Goal: Task Accomplishment & Management: Use online tool/utility

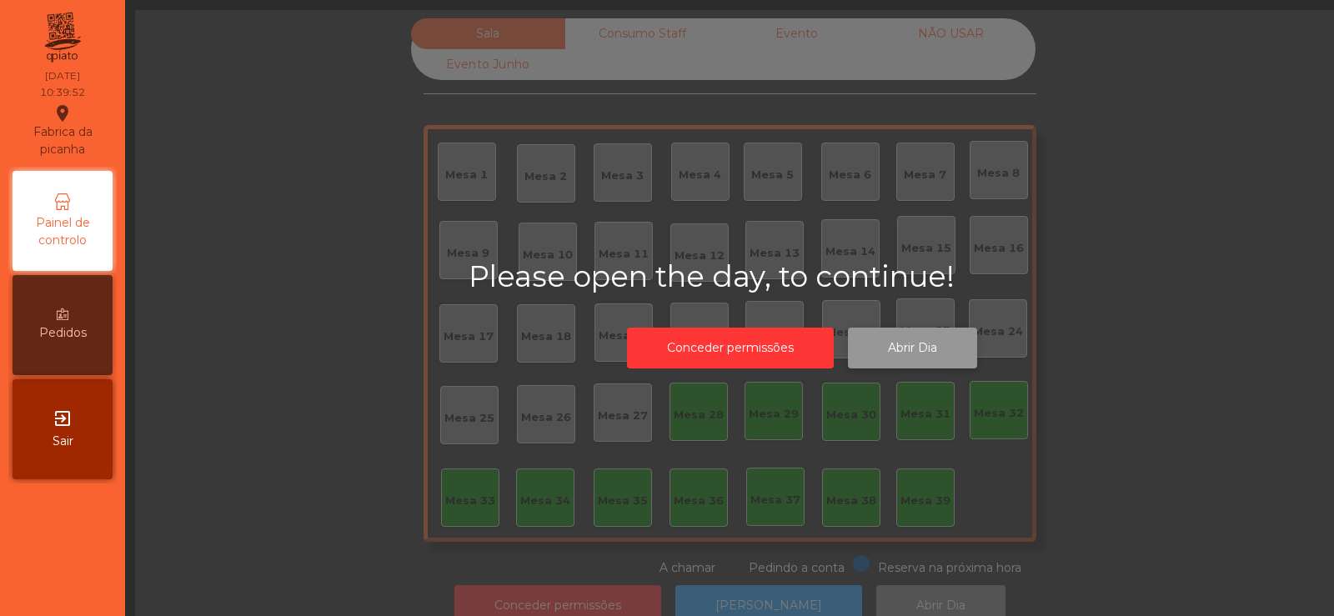
click at [923, 345] on button "Abrir Dia" at bounding box center [912, 348] width 129 height 41
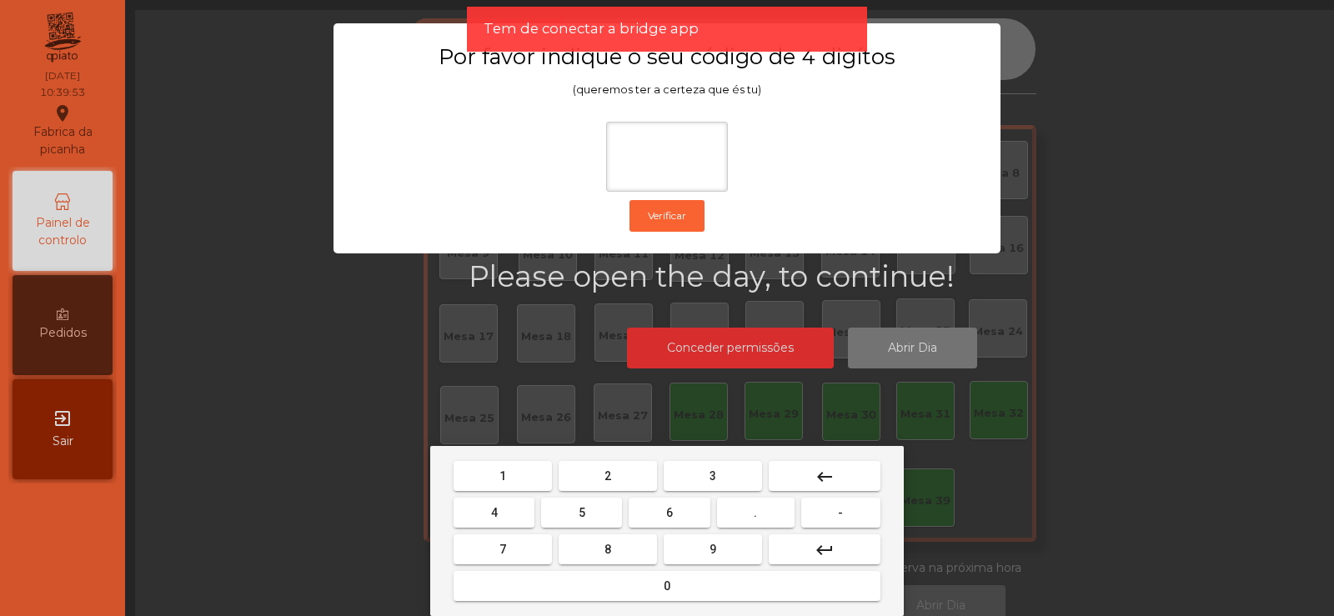
click at [608, 470] on span "2" at bounding box center [607, 475] width 7 height 13
click at [673, 507] on span "6" at bounding box center [669, 512] width 7 height 13
click at [582, 512] on span "5" at bounding box center [581, 512] width 7 height 13
click at [858, 467] on button "keyboard_backspace" at bounding box center [824, 476] width 112 height 30
click at [833, 468] on mat-icon "keyboard_backspace" at bounding box center [824, 477] width 20 height 20
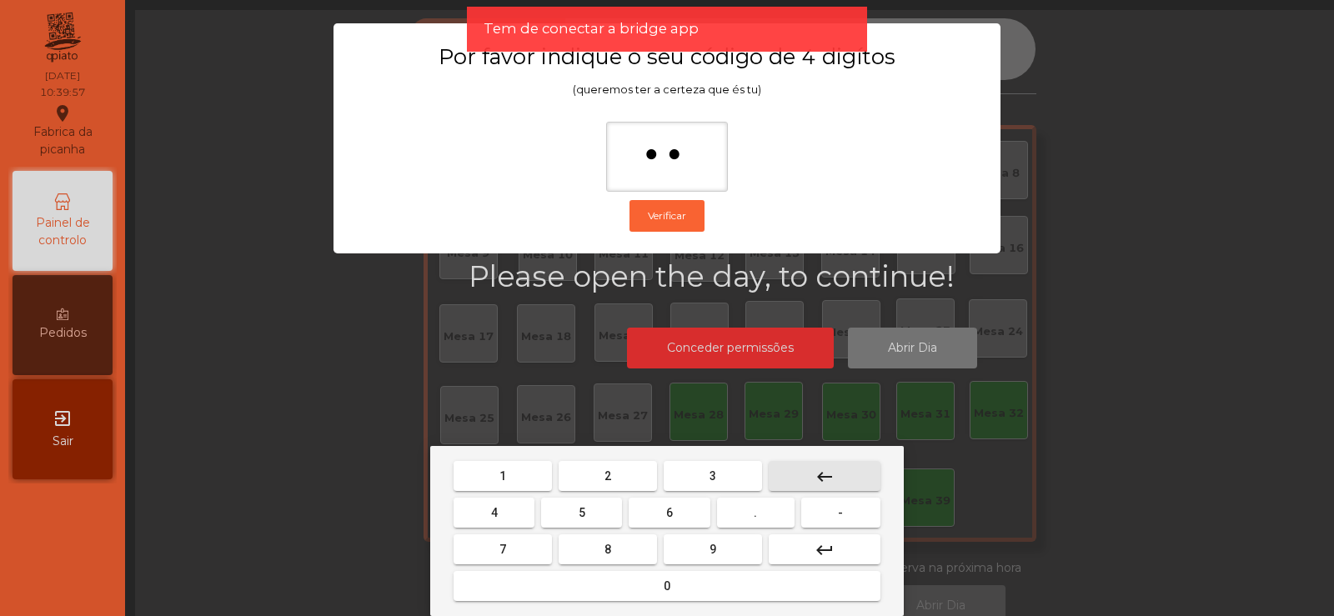
type input "*"
click at [829, 473] on mat-icon "keyboard_backspace" at bounding box center [824, 477] width 20 height 20
click at [829, 464] on button "keyboard_backspace" at bounding box center [824, 476] width 112 height 30
click at [619, 474] on button "2" at bounding box center [607, 476] width 98 height 30
click at [663, 511] on button "6" at bounding box center [668, 513] width 81 height 30
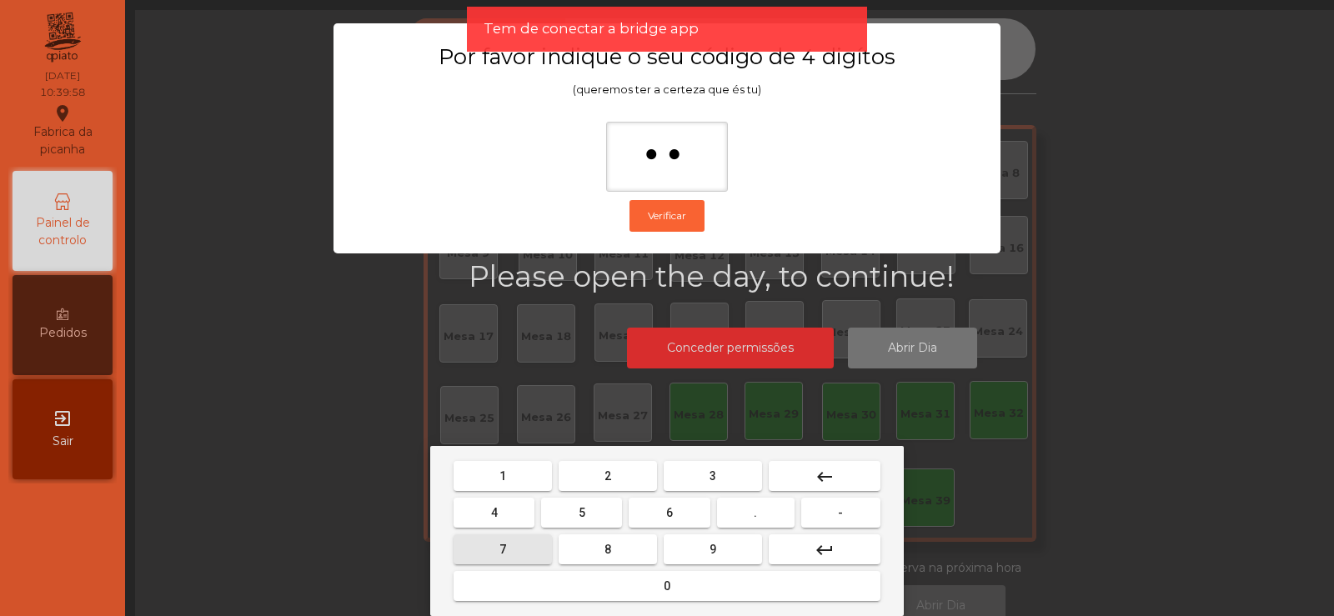
click at [539, 549] on button "7" at bounding box center [502, 549] width 98 height 30
click at [581, 514] on span "5" at bounding box center [581, 512] width 7 height 13
type input "****"
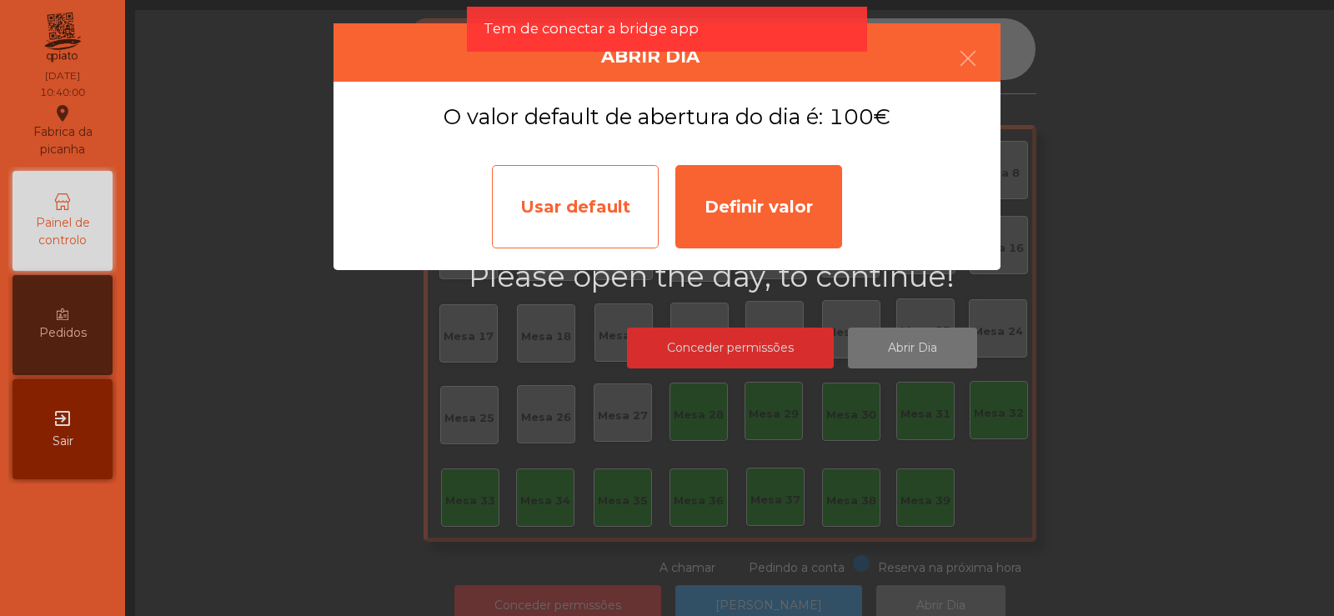
click at [616, 214] on div "Usar default" at bounding box center [575, 206] width 167 height 83
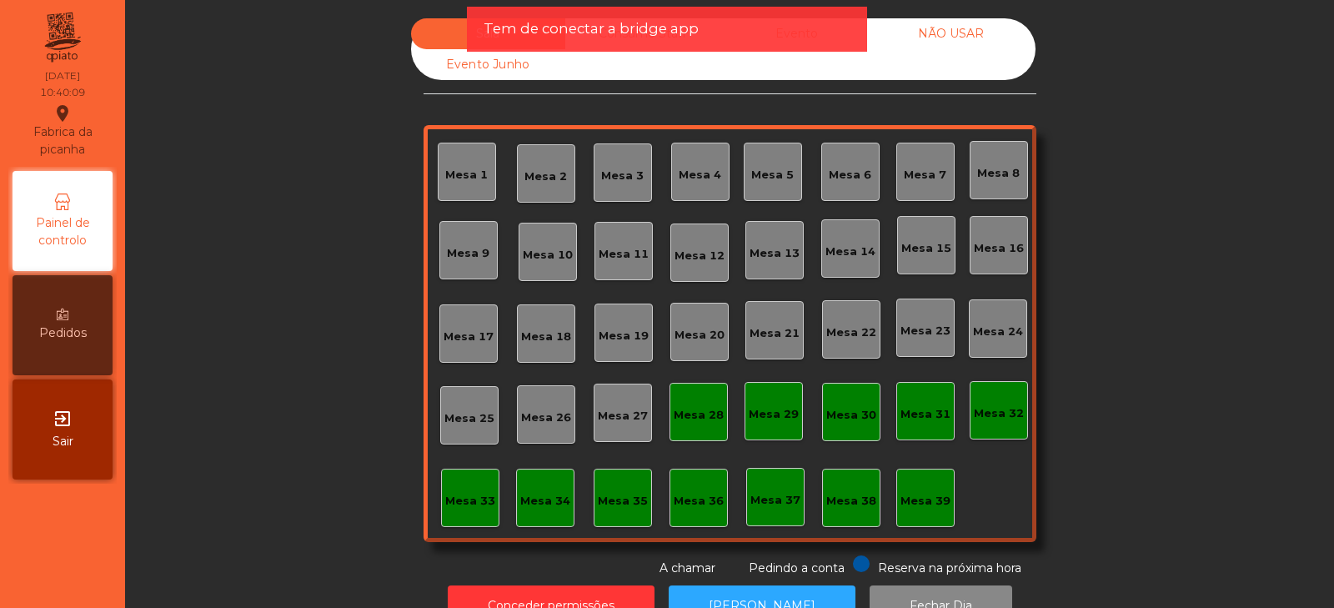
scroll to position [49, 0]
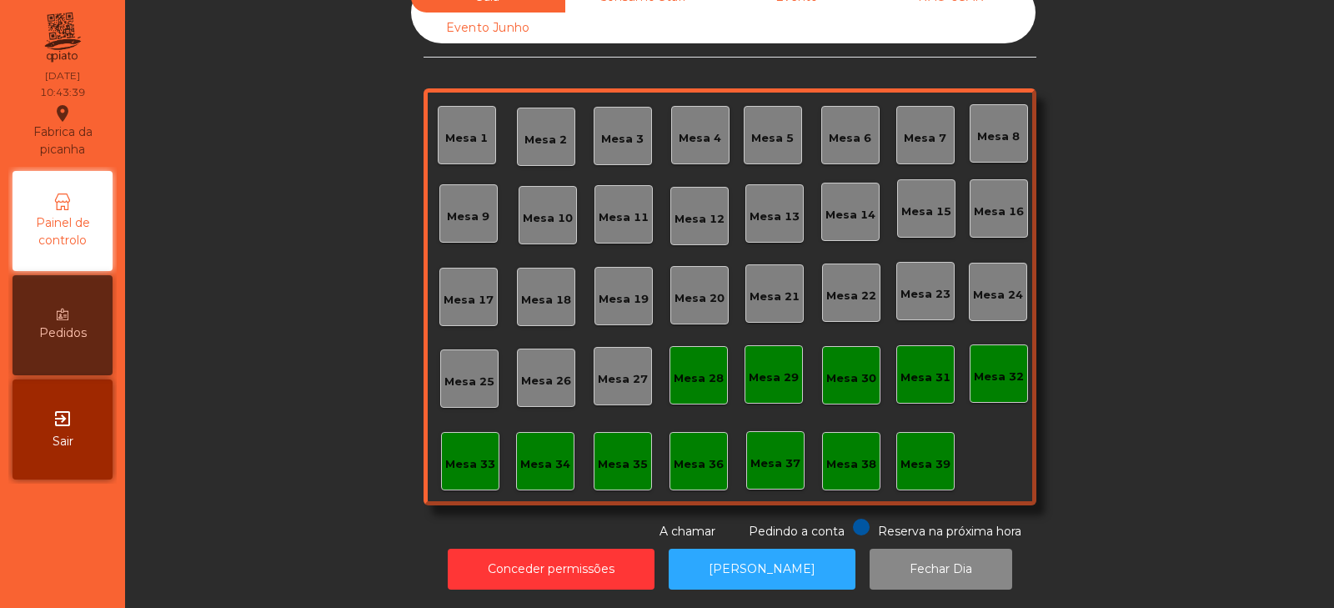
click at [775, 455] on div "Mesa 37" at bounding box center [775, 463] width 50 height 17
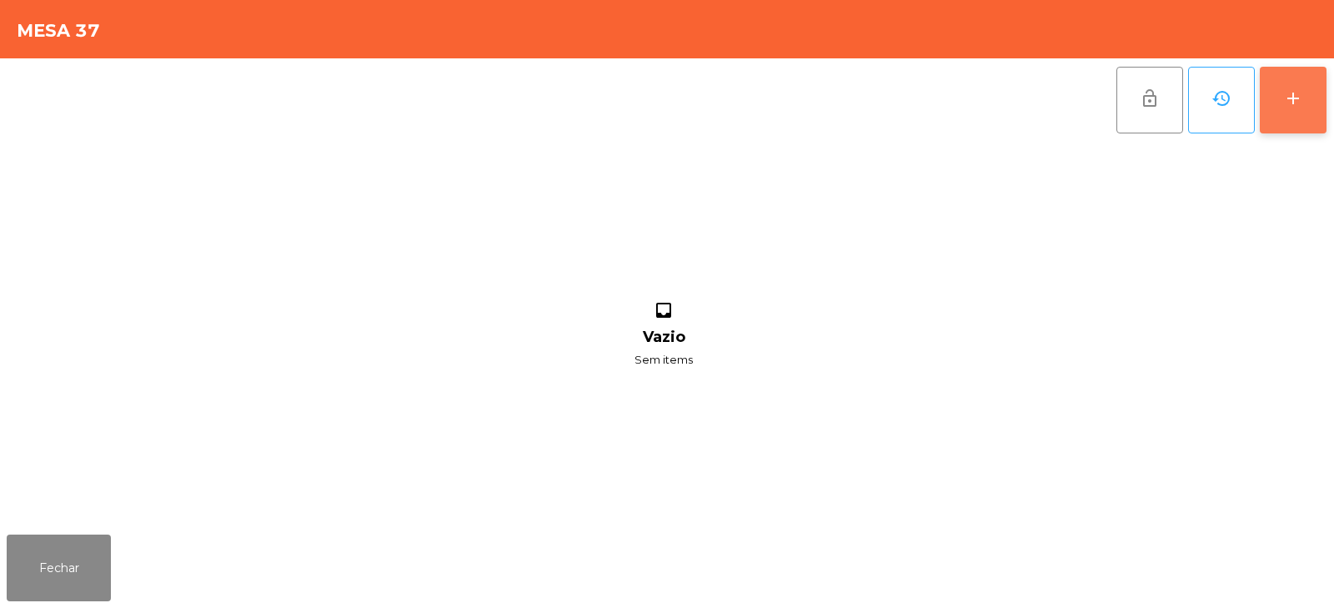
click at [1289, 109] on button "add" at bounding box center [1292, 100] width 67 height 67
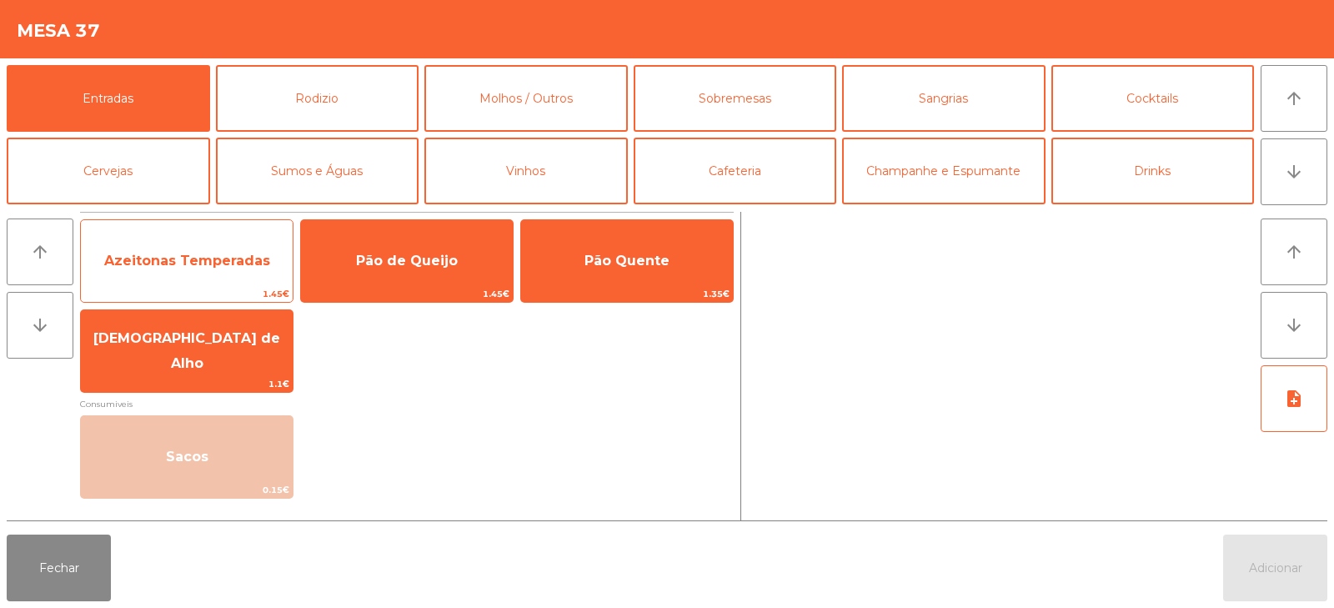
click at [180, 268] on span "Azeitonas Temperadas" at bounding box center [187, 261] width 166 height 16
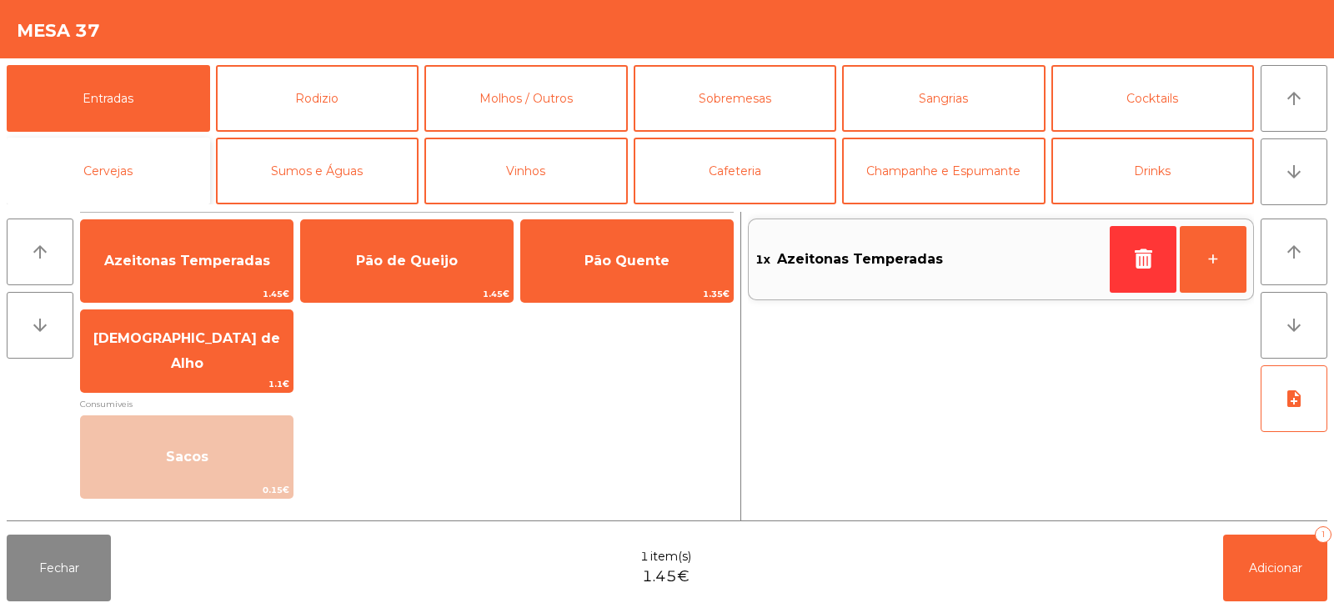
click at [167, 173] on button "Cervejas" at bounding box center [108, 171] width 203 height 67
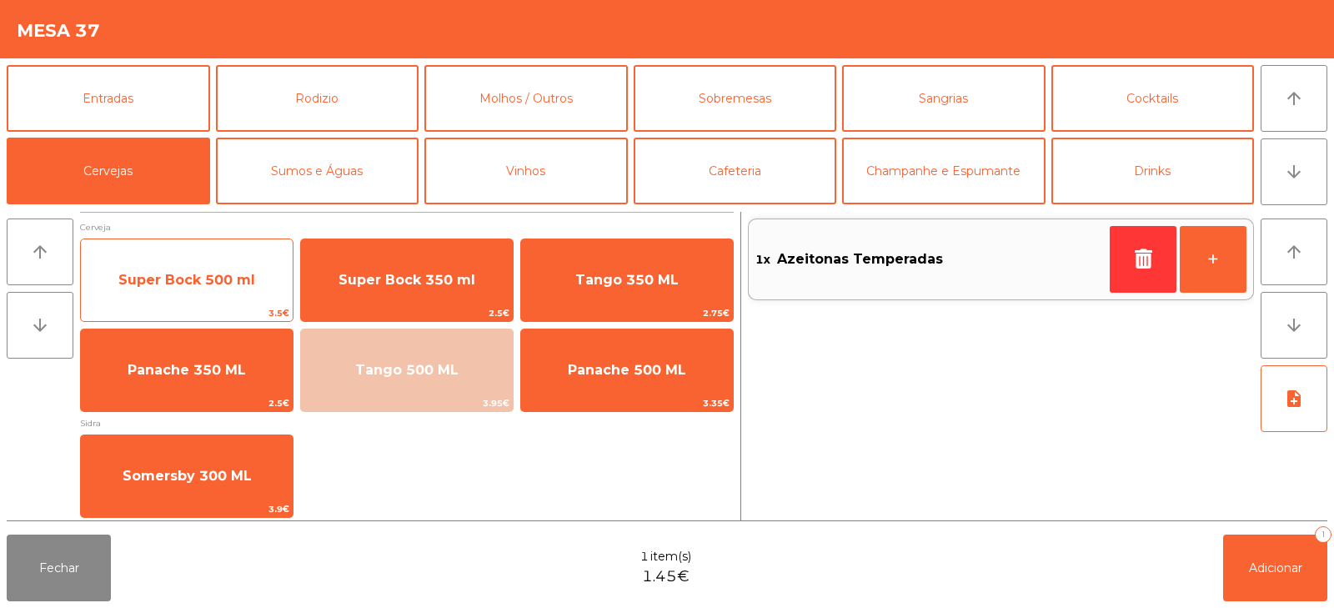
click at [195, 283] on span "Super Bock 500 ml" at bounding box center [186, 280] width 137 height 16
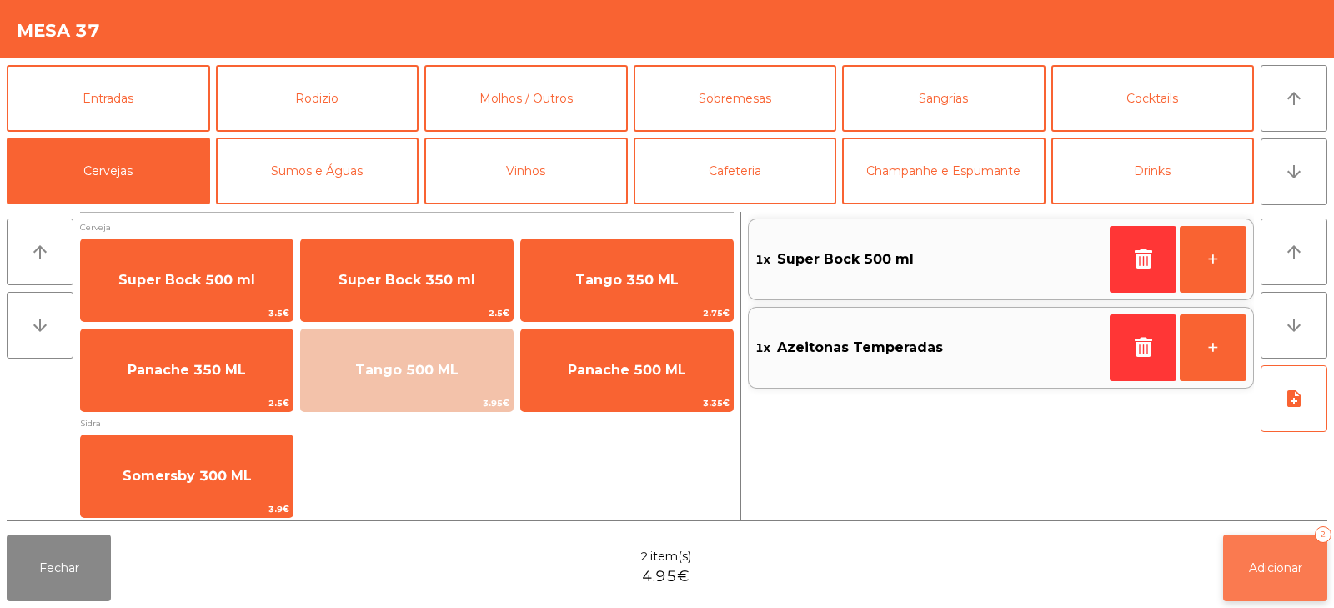
click at [1280, 566] on span "Adicionar" at bounding box center [1275, 567] width 53 height 15
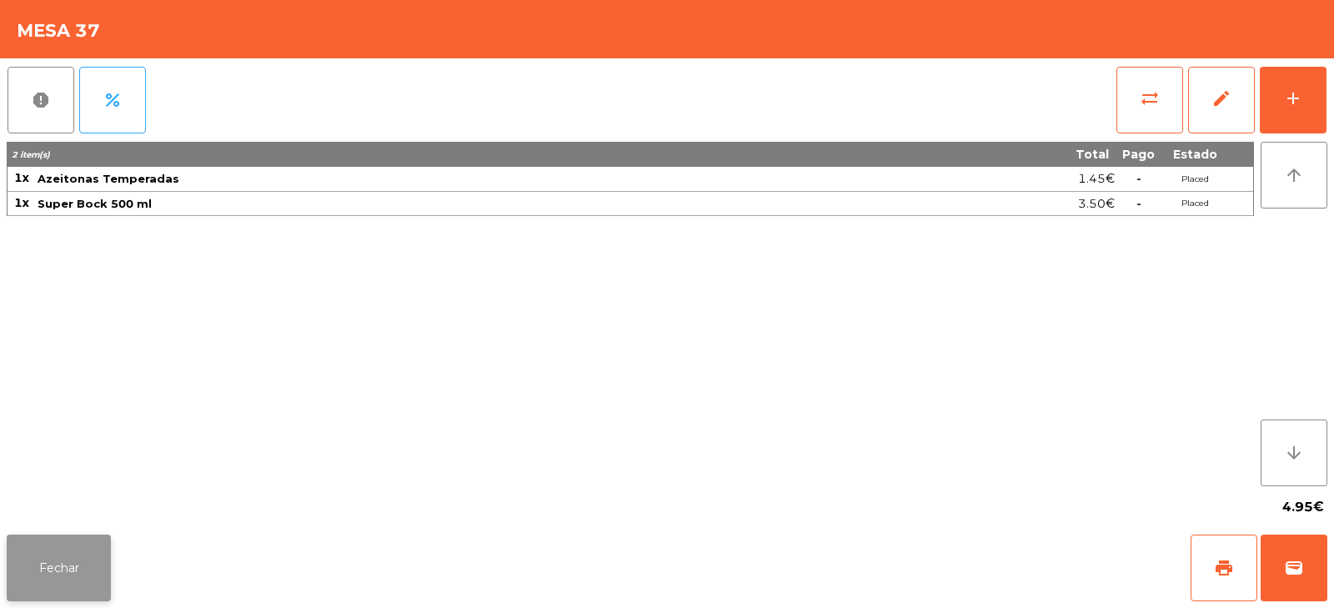
click at [58, 570] on button "Fechar" at bounding box center [59, 567] width 104 height 67
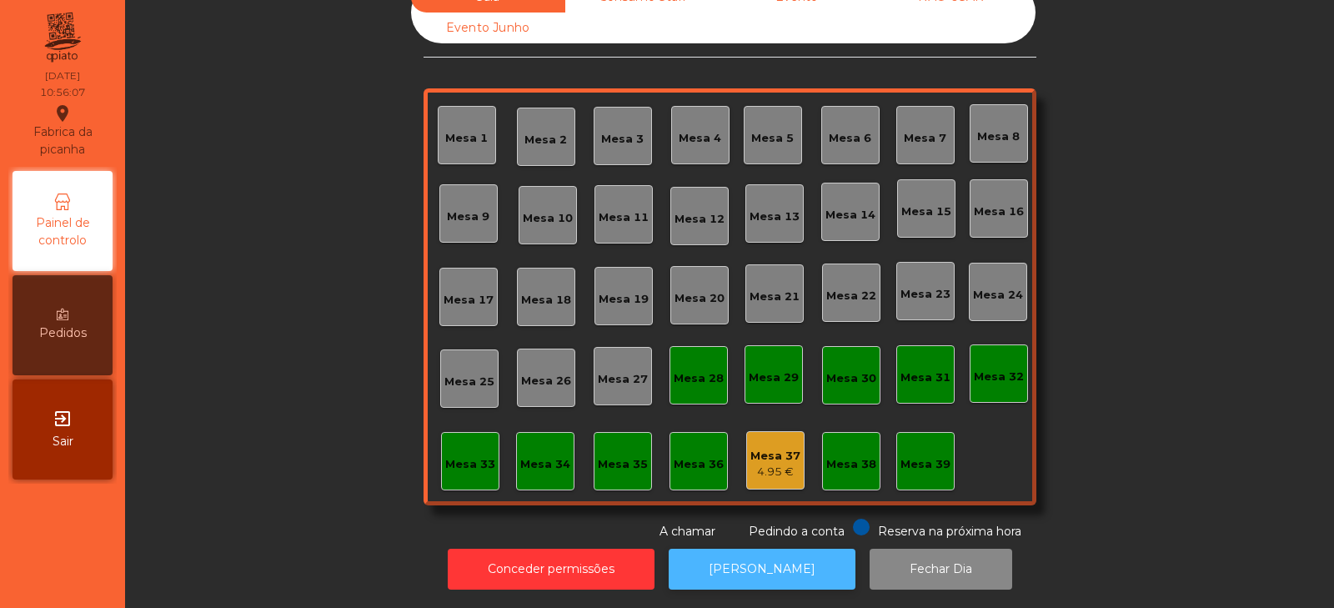
click at [737, 551] on button "[PERSON_NAME]" at bounding box center [761, 568] width 187 height 41
